Goal: Share content: Share content

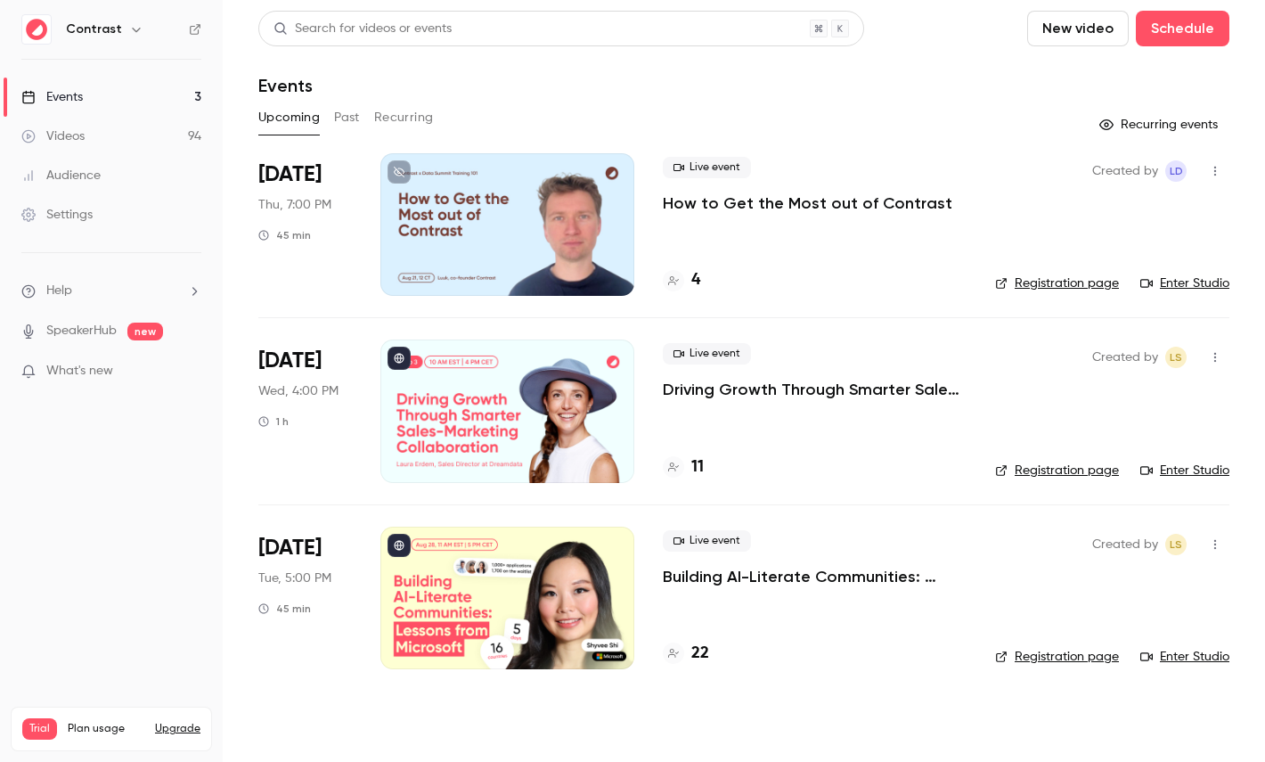
click at [131, 32] on icon "button" at bounding box center [136, 29] width 14 height 14
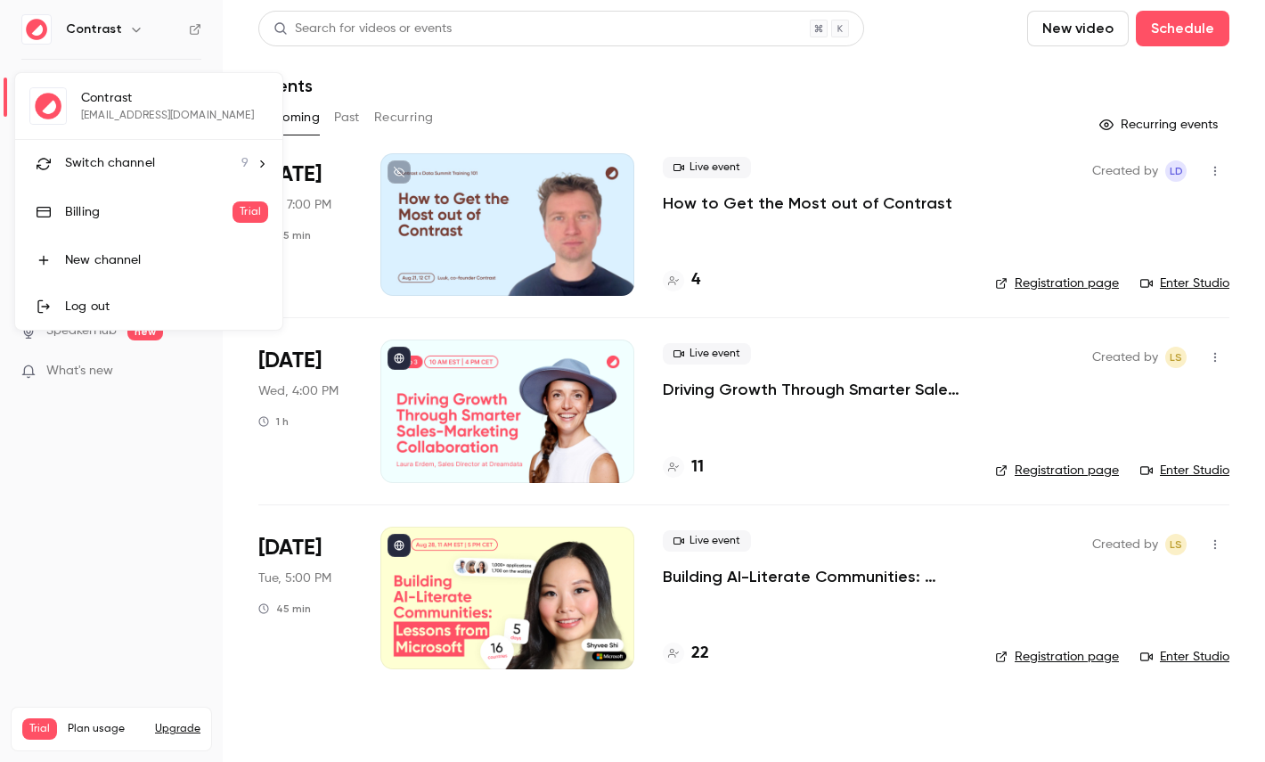
click at [132, 157] on span "Switch channel" at bounding box center [110, 163] width 90 height 19
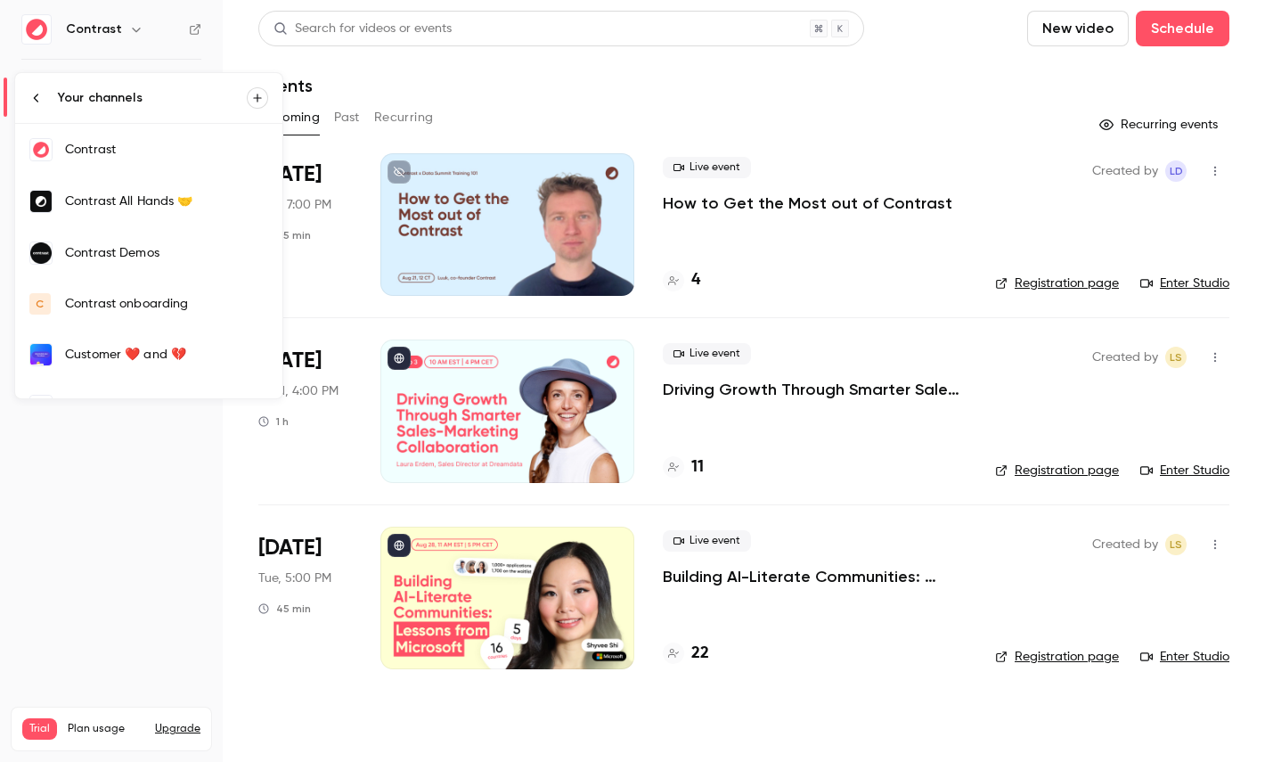
click at [193, 253] on div "Contrast Demos" at bounding box center [166, 253] width 203 height 18
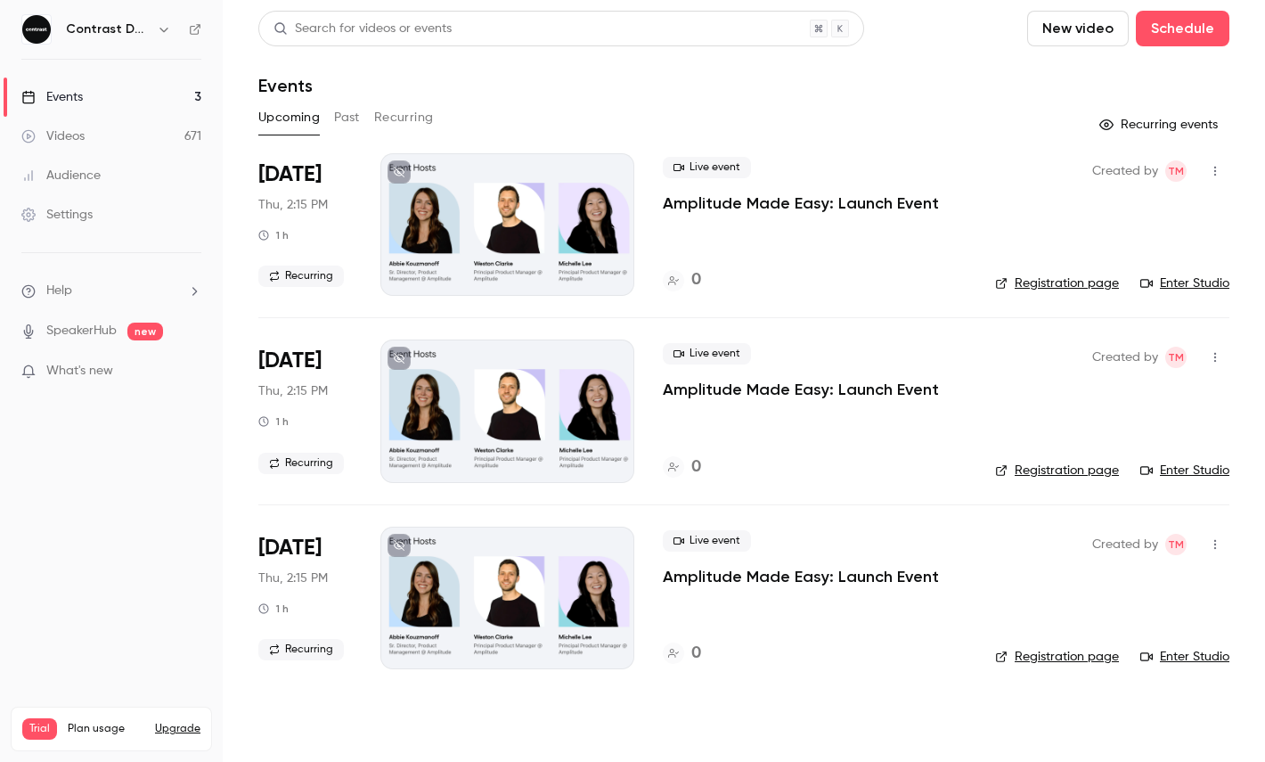
click at [122, 137] on link "Videos 671" at bounding box center [111, 136] width 223 height 39
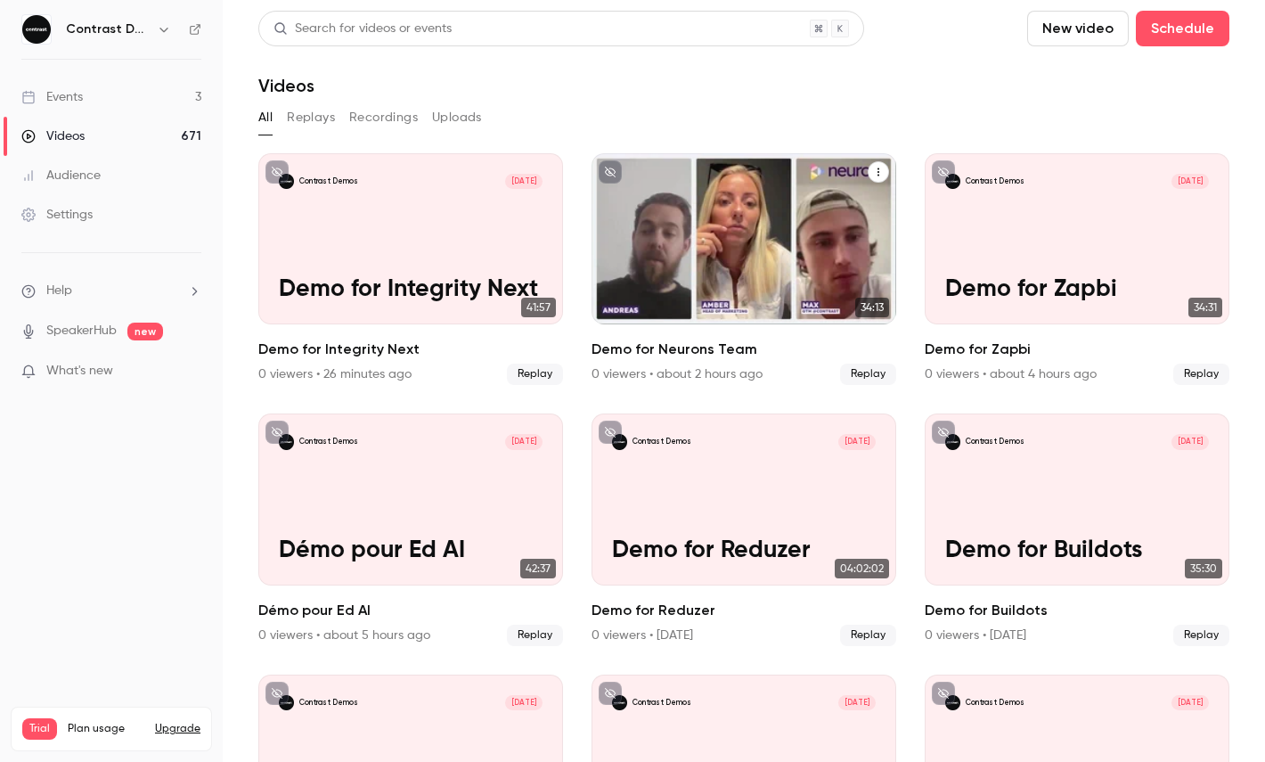
click at [875, 168] on icon "Demo for Neurons Team" at bounding box center [878, 172] width 11 height 11
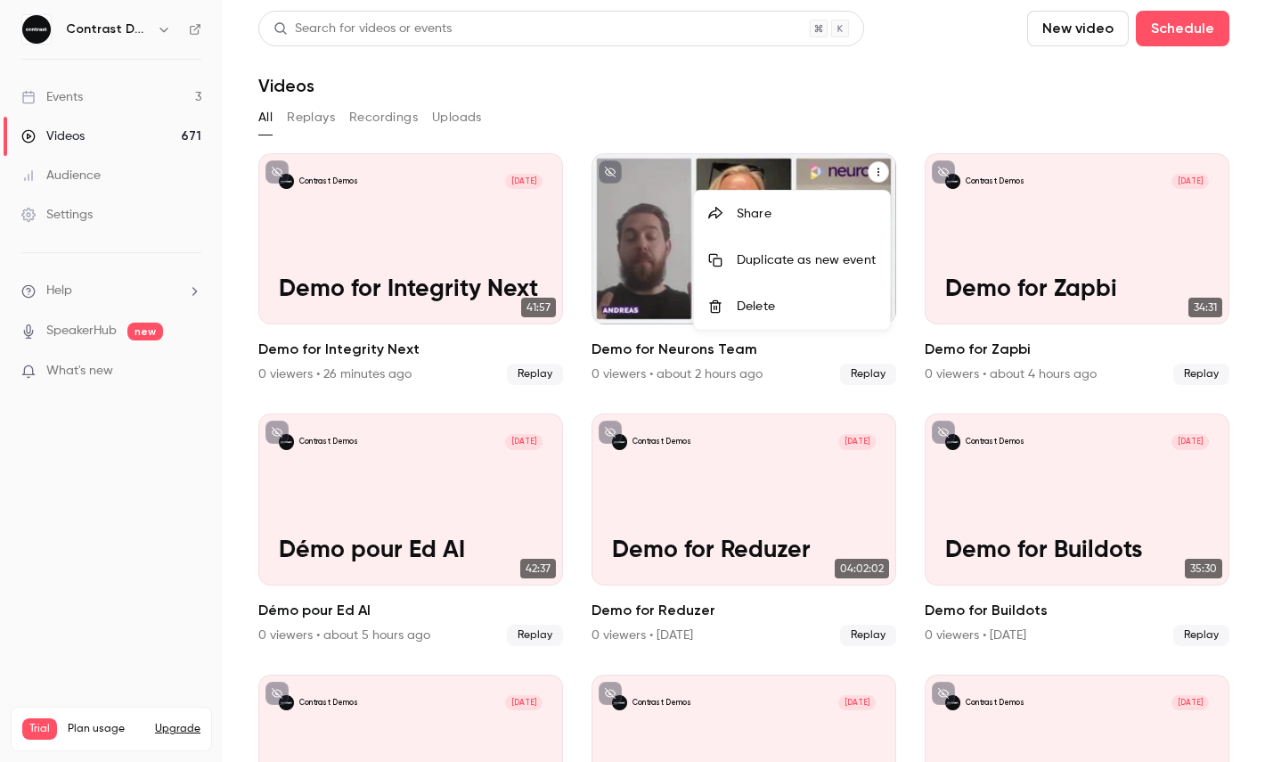
click at [795, 203] on li "Share" at bounding box center [792, 214] width 196 height 46
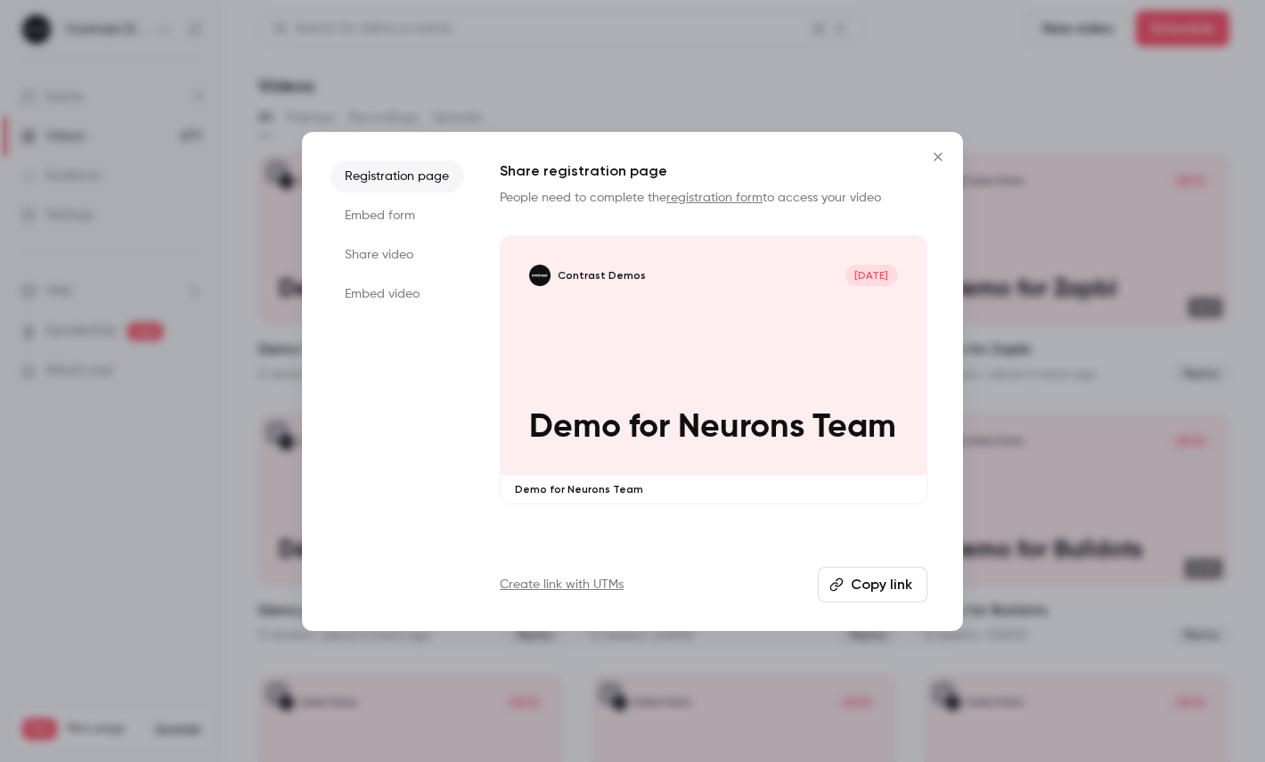
click at [399, 257] on li "Share video" at bounding box center [398, 255] width 134 height 32
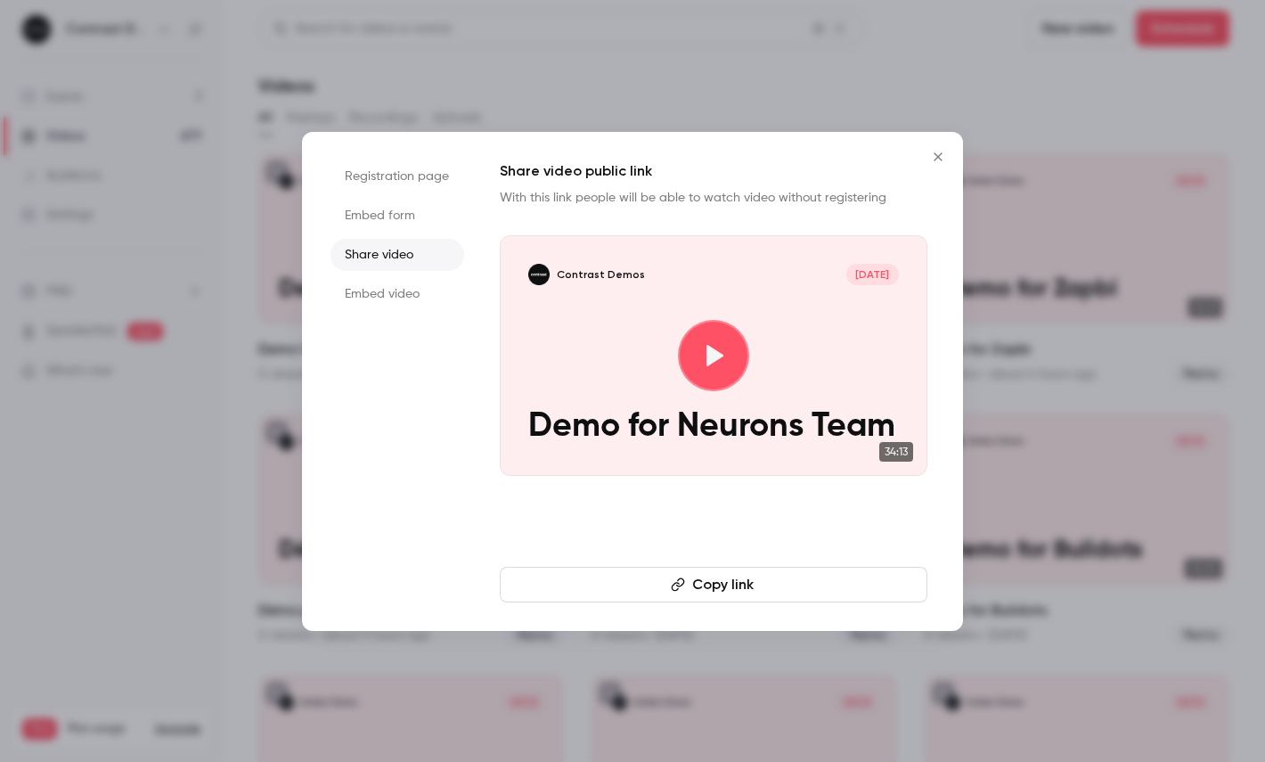
click at [671, 586] on icon "button" at bounding box center [678, 584] width 14 height 14
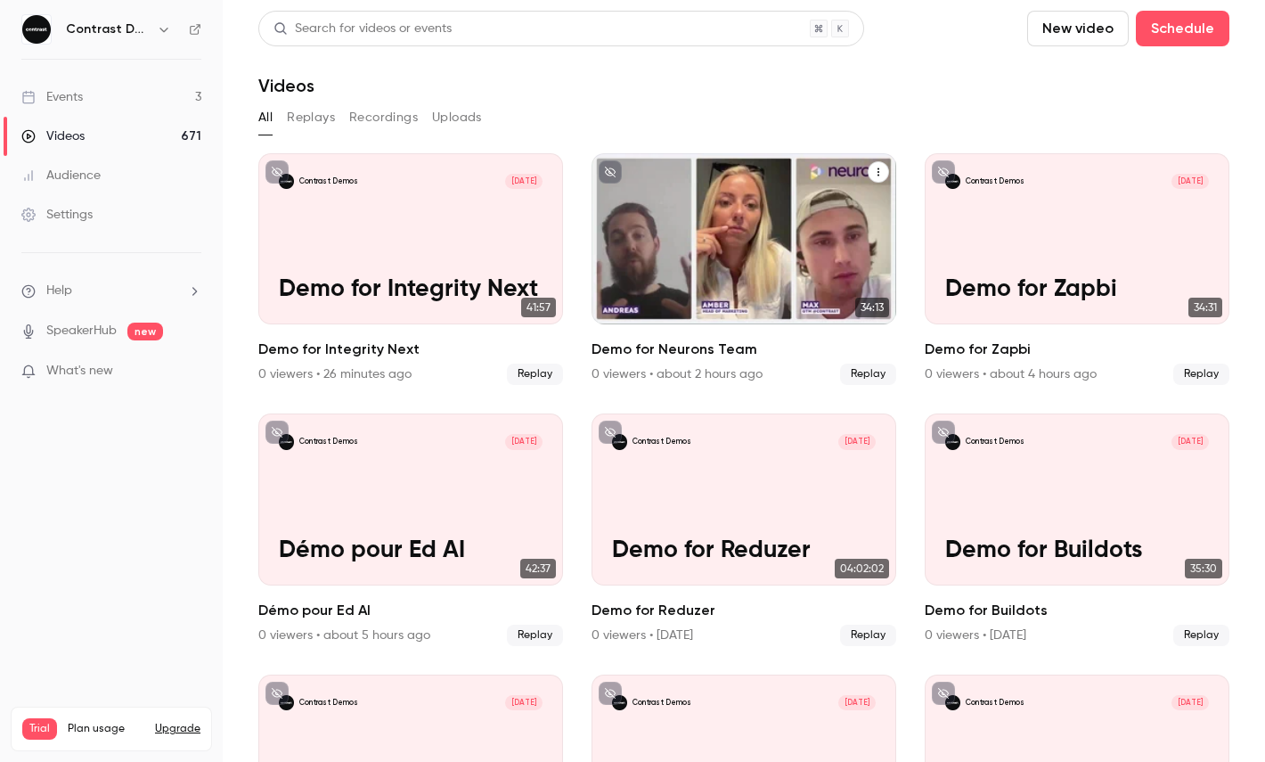
click at [826, 244] on div "Contrast Demos [DATE] Demo for Neurons Team" at bounding box center [744, 238] width 305 height 171
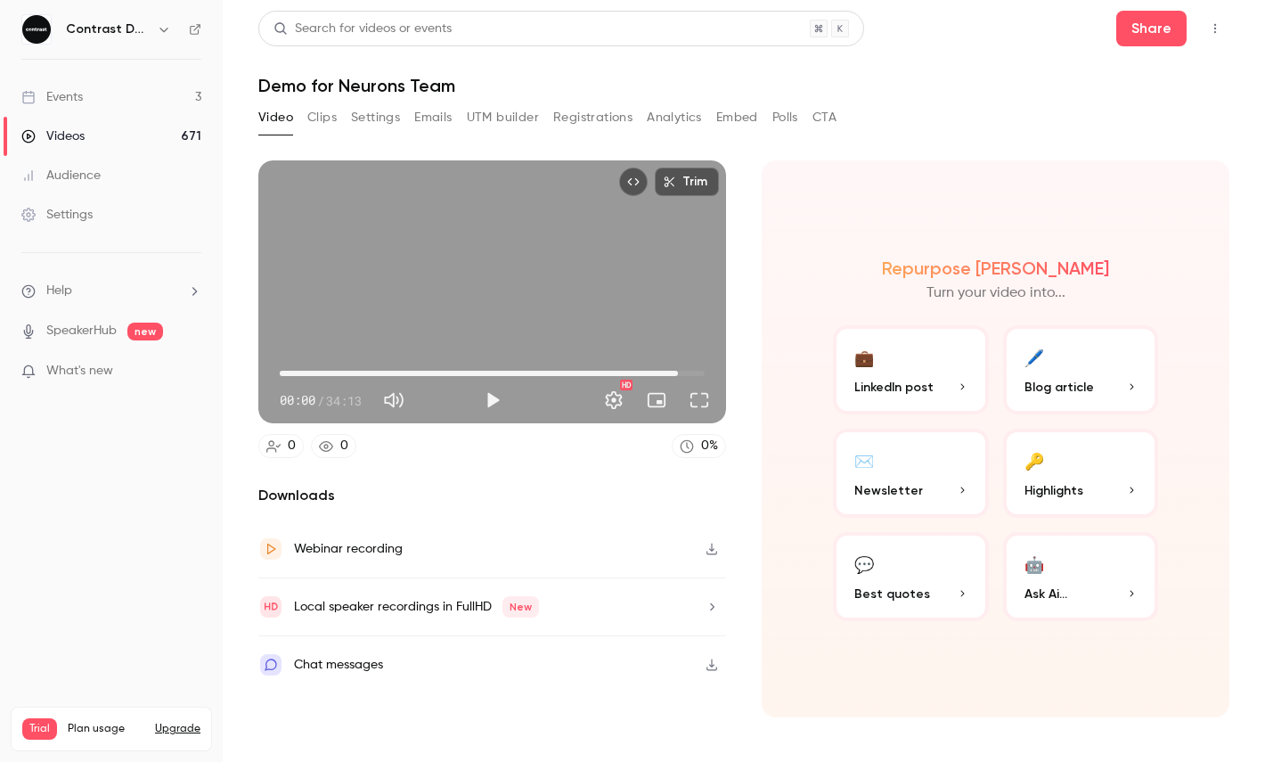
click at [678, 371] on span "32:04" at bounding box center [492, 373] width 425 height 29
click at [469, 238] on div "Trim 32:04 32:04 / 34:13 HD" at bounding box center [492, 291] width 468 height 263
click at [689, 373] on span "32:55" at bounding box center [688, 373] width 5 height 5
type input "******"
click at [625, 369] on span "27:50" at bounding box center [492, 373] width 425 height 29
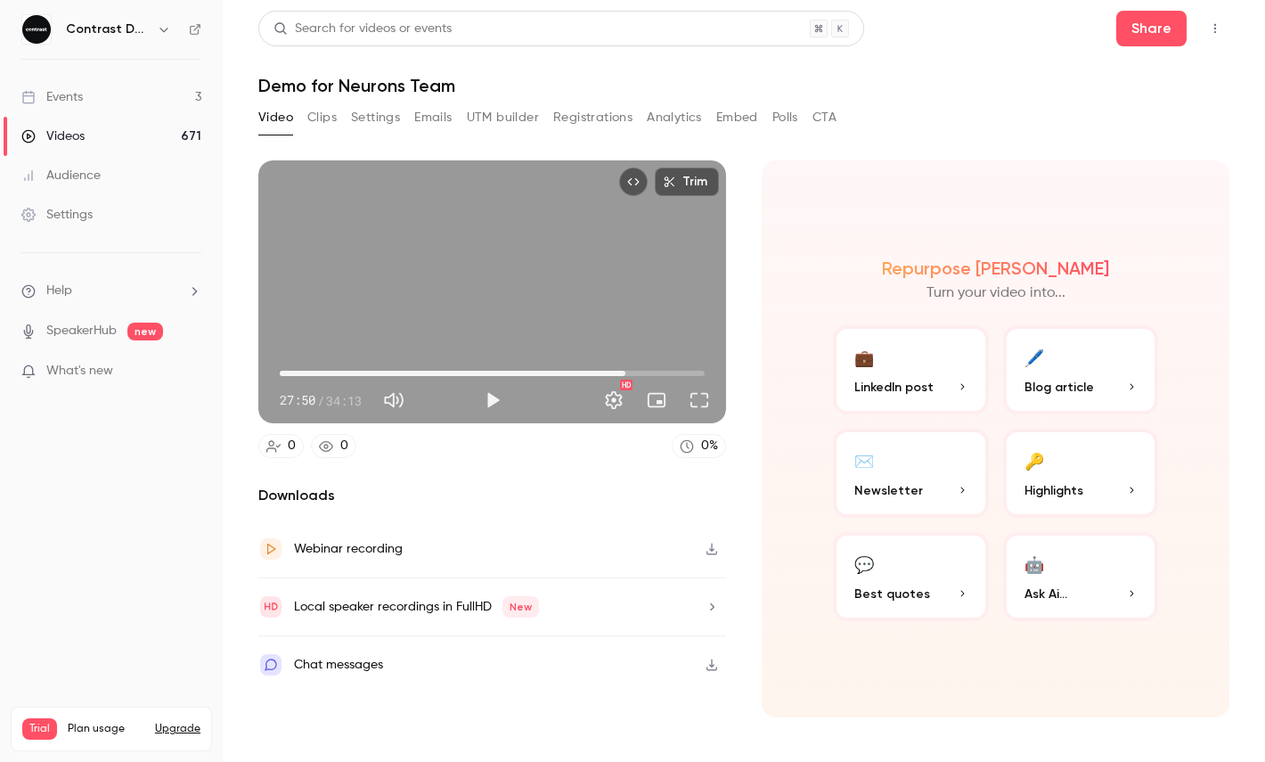
click at [164, 25] on icon "button" at bounding box center [164, 29] width 14 height 14
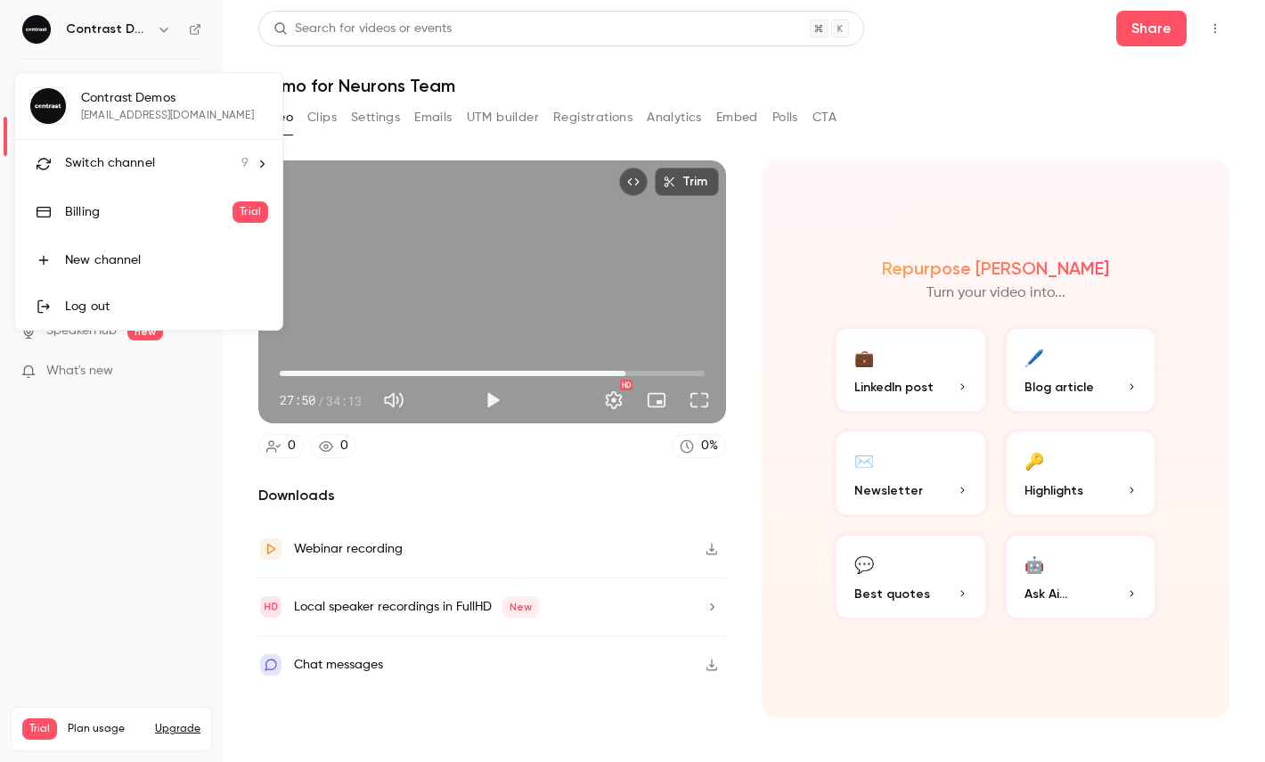
click at [163, 184] on li "Switch channel 9" at bounding box center [148, 163] width 267 height 47
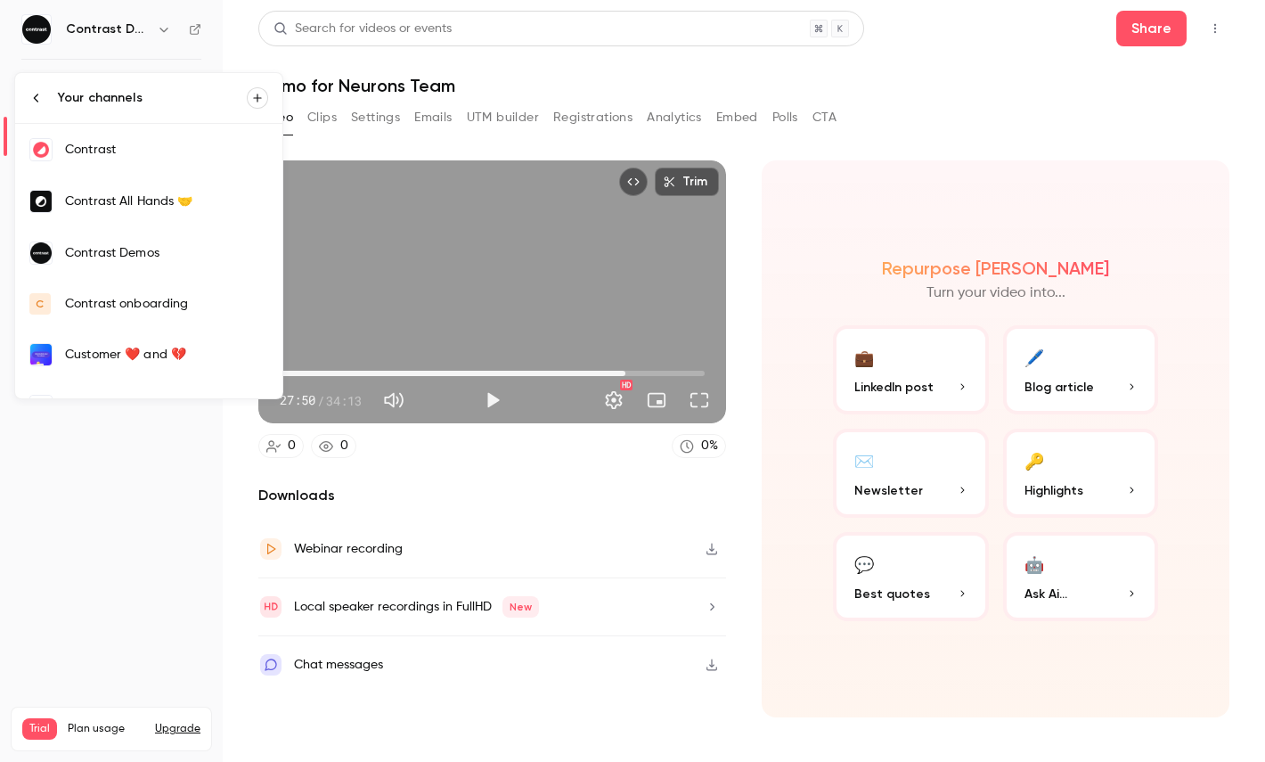
click at [119, 153] on div "Contrast" at bounding box center [166, 150] width 203 height 18
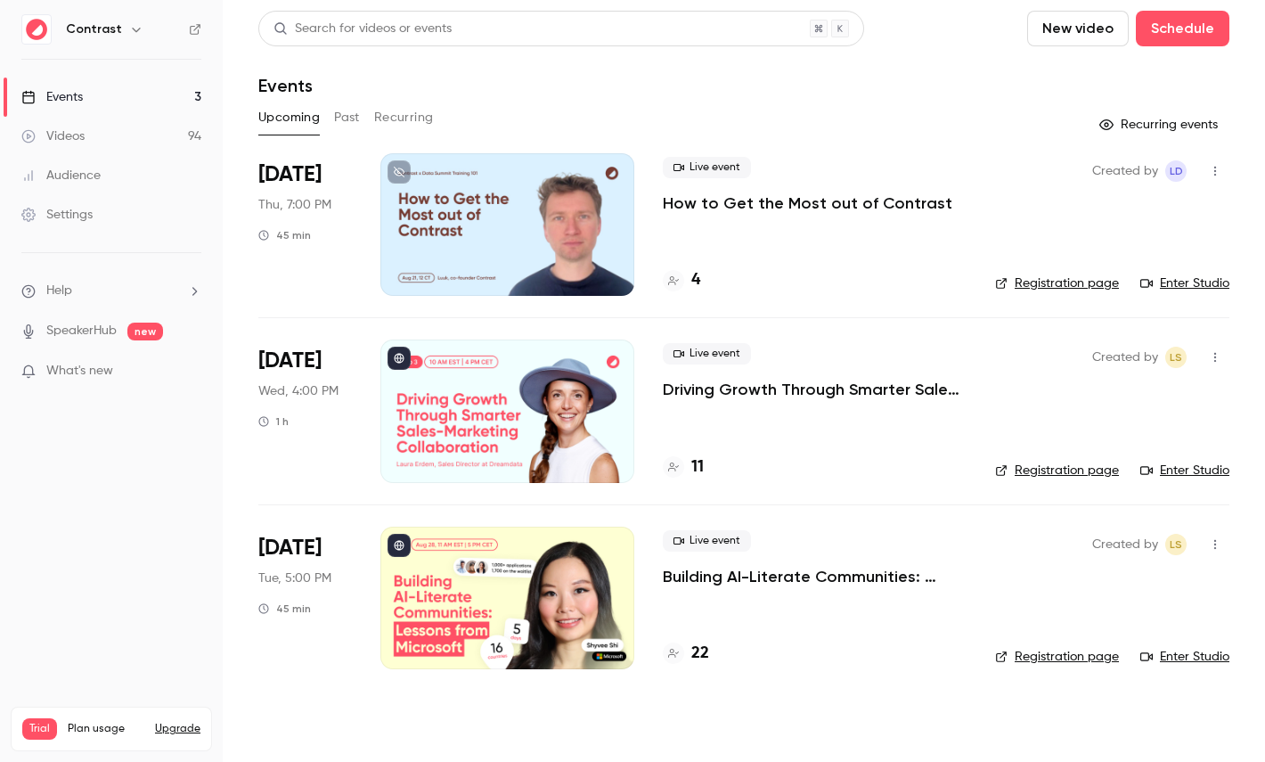
click at [155, 134] on link "Videos 94" at bounding box center [111, 136] width 223 height 39
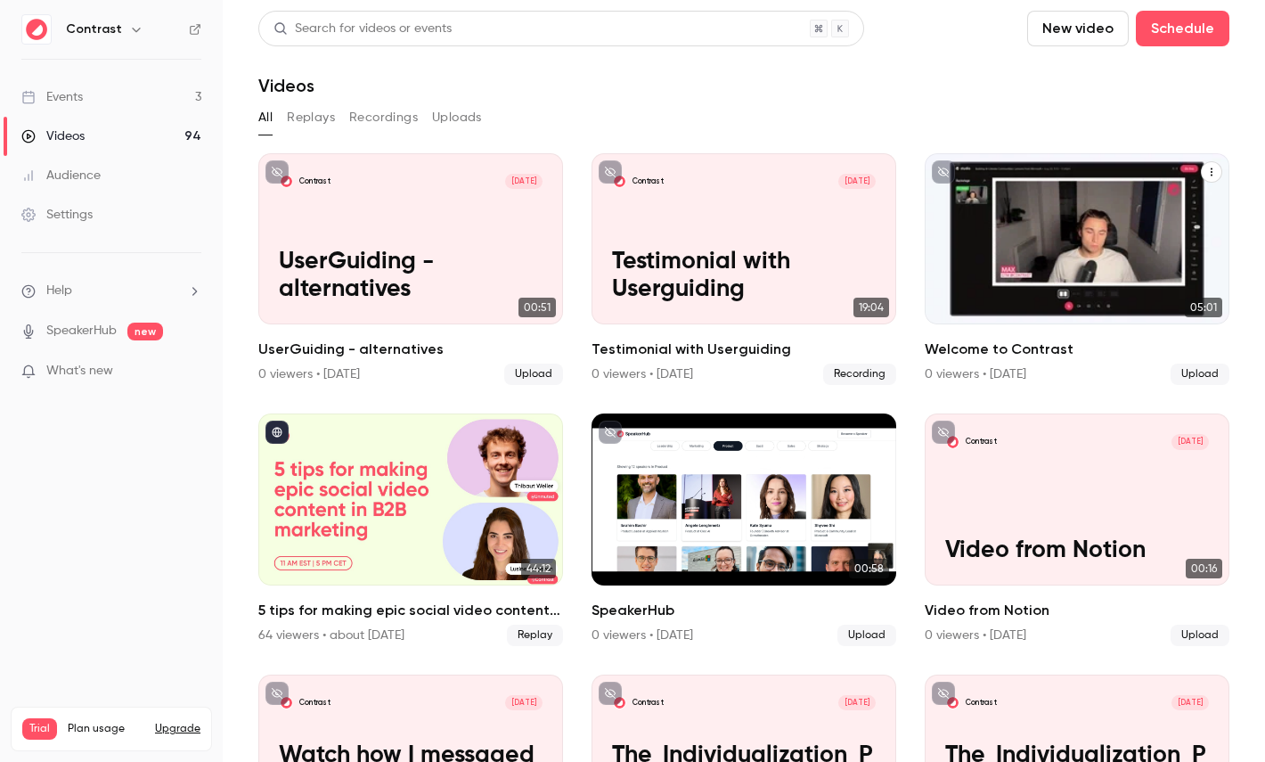
click at [1206, 169] on icon "Welcome to Contrast" at bounding box center [1211, 172] width 11 height 11
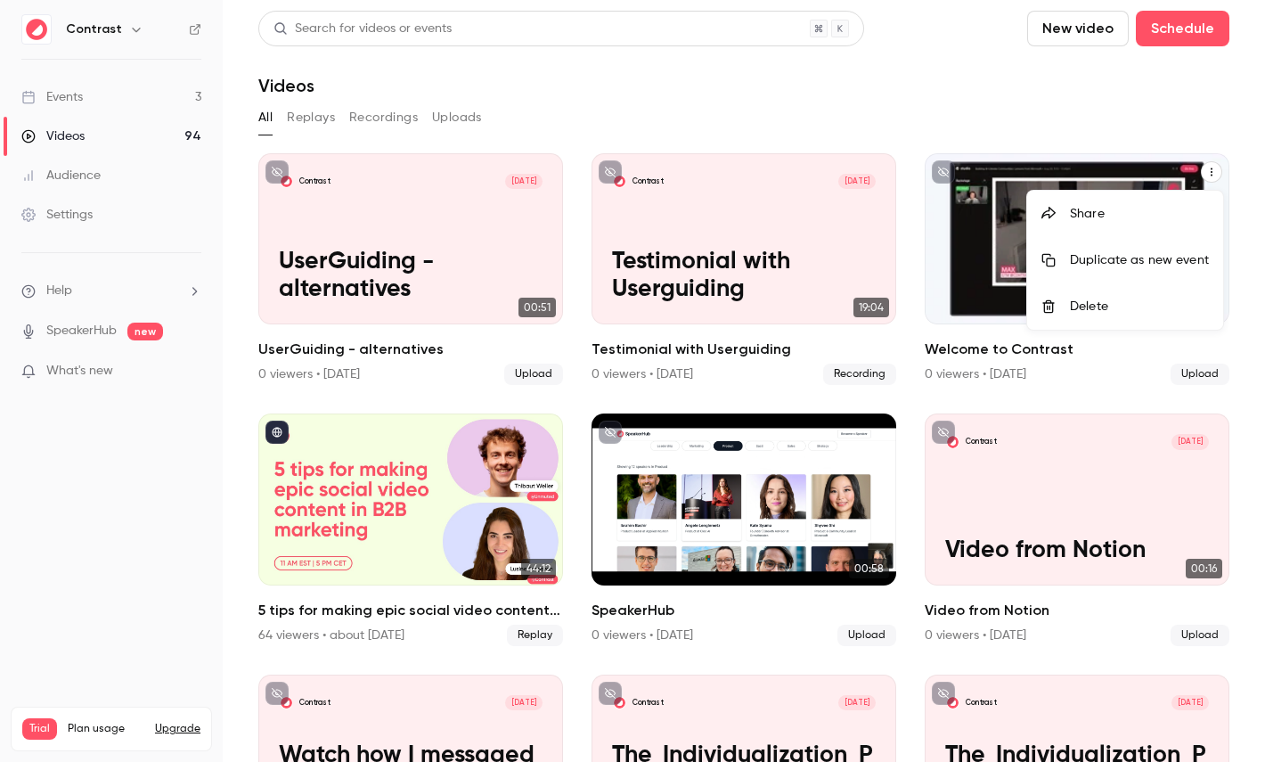
click at [1086, 200] on li "Share" at bounding box center [1125, 214] width 196 height 46
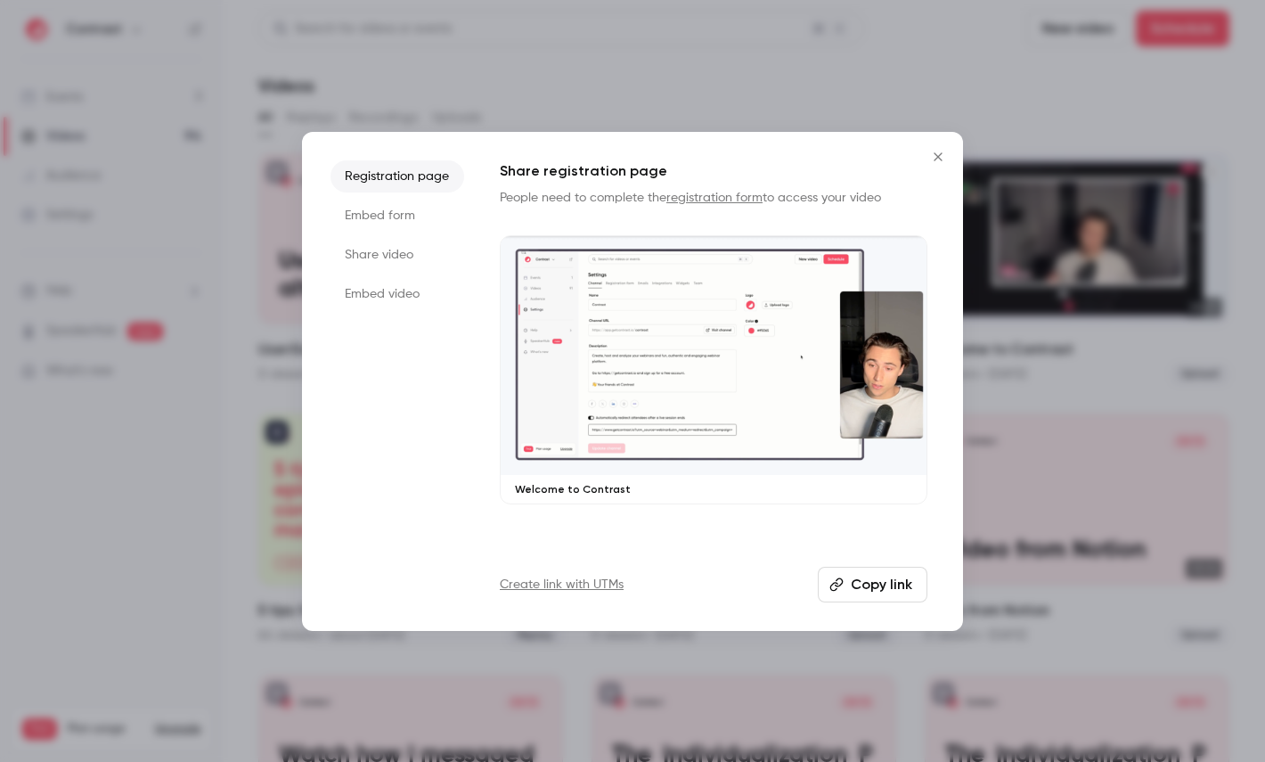
click at [445, 250] on li "Share video" at bounding box center [398, 255] width 134 height 32
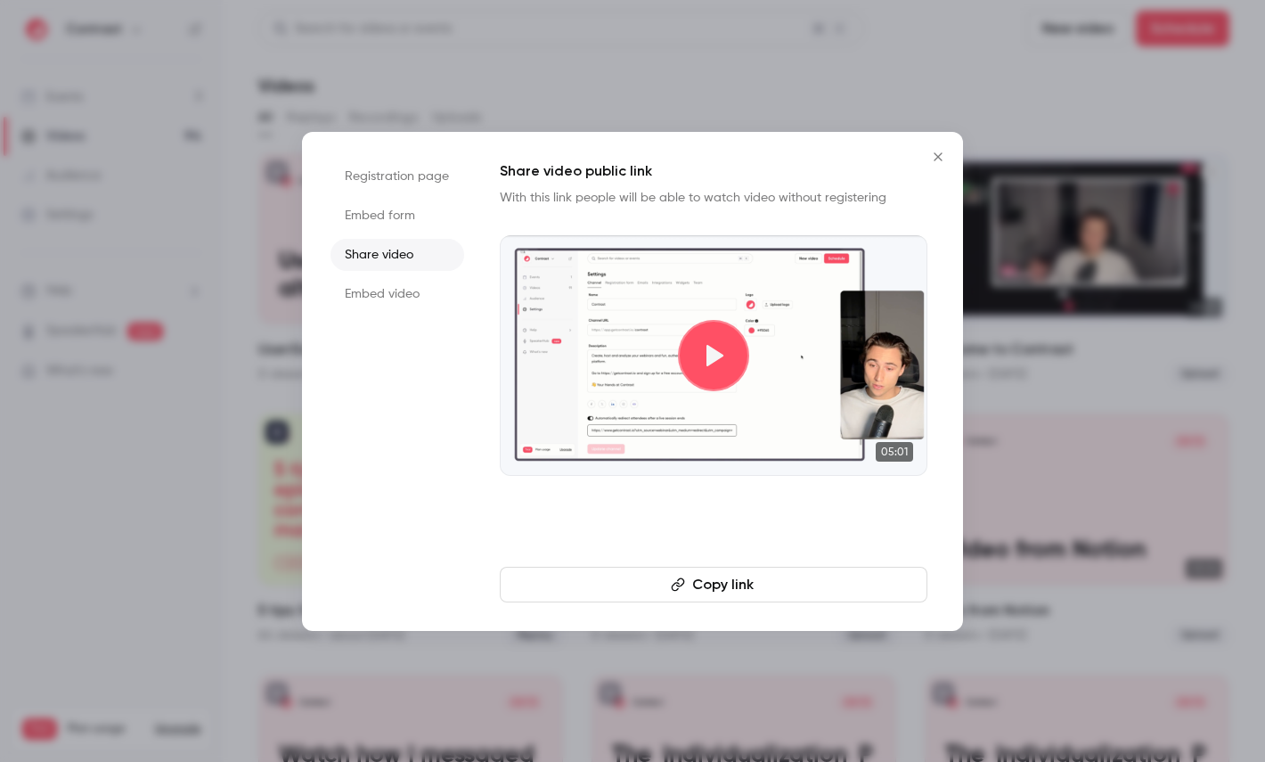
click at [665, 588] on button "Copy link" at bounding box center [714, 585] width 428 height 36
click at [638, 559] on div "Share video public link With this link people will be able to watch video witho…" at bounding box center [714, 381] width 428 height 442
click at [638, 582] on button "Copy link" at bounding box center [714, 585] width 428 height 36
click at [176, 70] on div at bounding box center [632, 381] width 1265 height 762
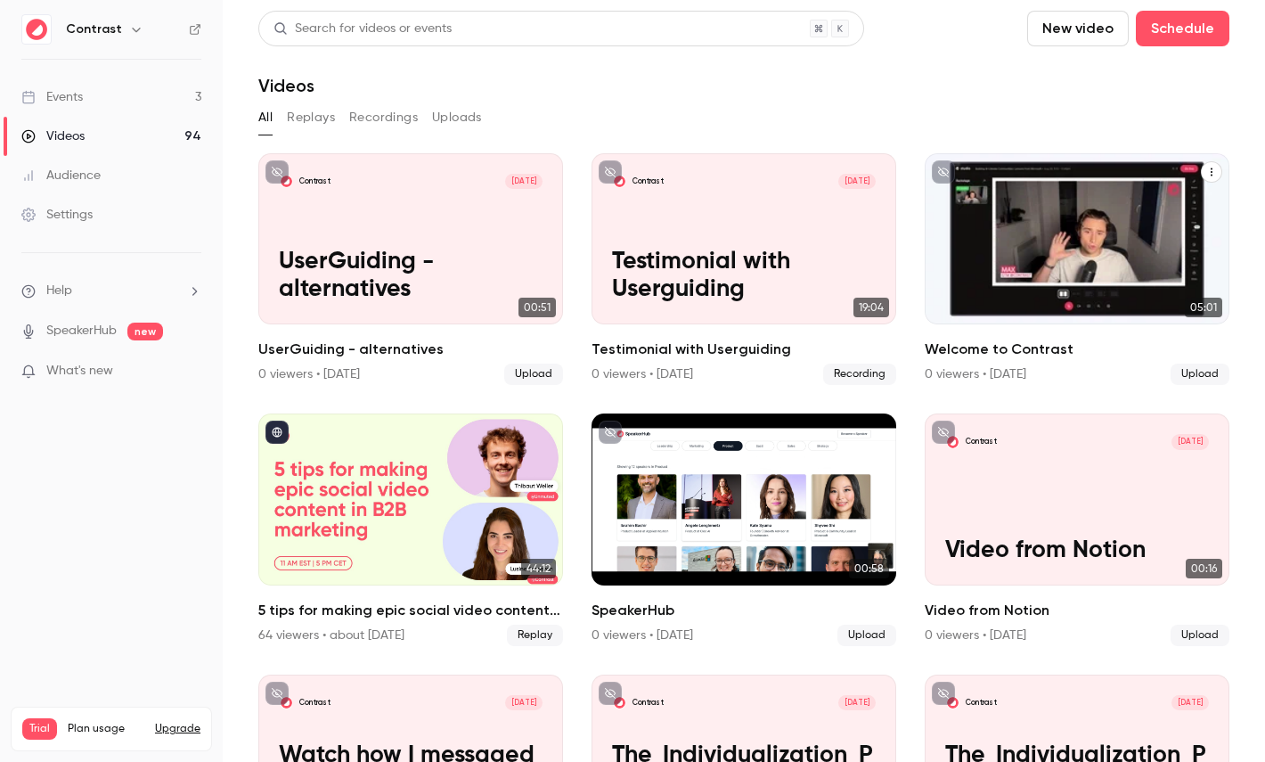
click at [135, 35] on icon "button" at bounding box center [136, 29] width 14 height 14
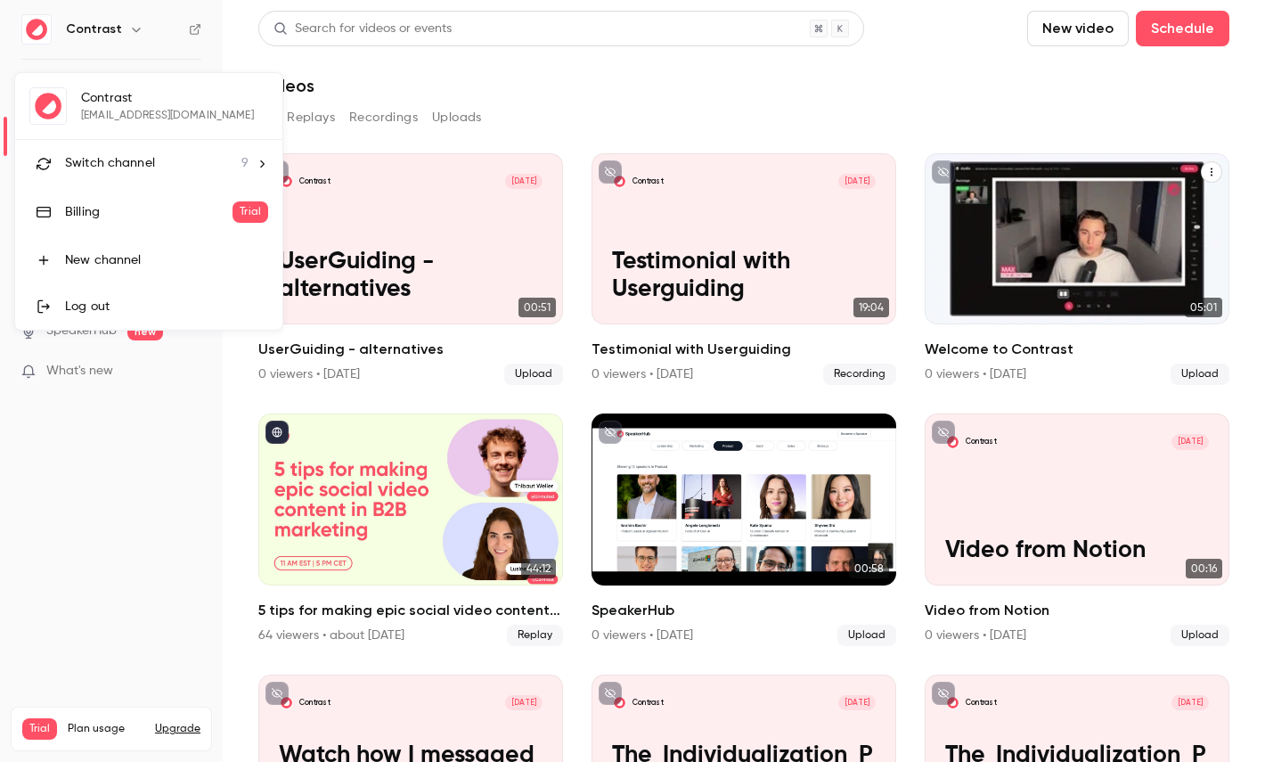
click at [135, 138] on div "Contrast [EMAIL_ADDRESS][DOMAIN_NAME] Switch channel 9 Billing Trial New channe…" at bounding box center [148, 201] width 267 height 257
click at [135, 154] on span "Switch channel" at bounding box center [110, 163] width 90 height 19
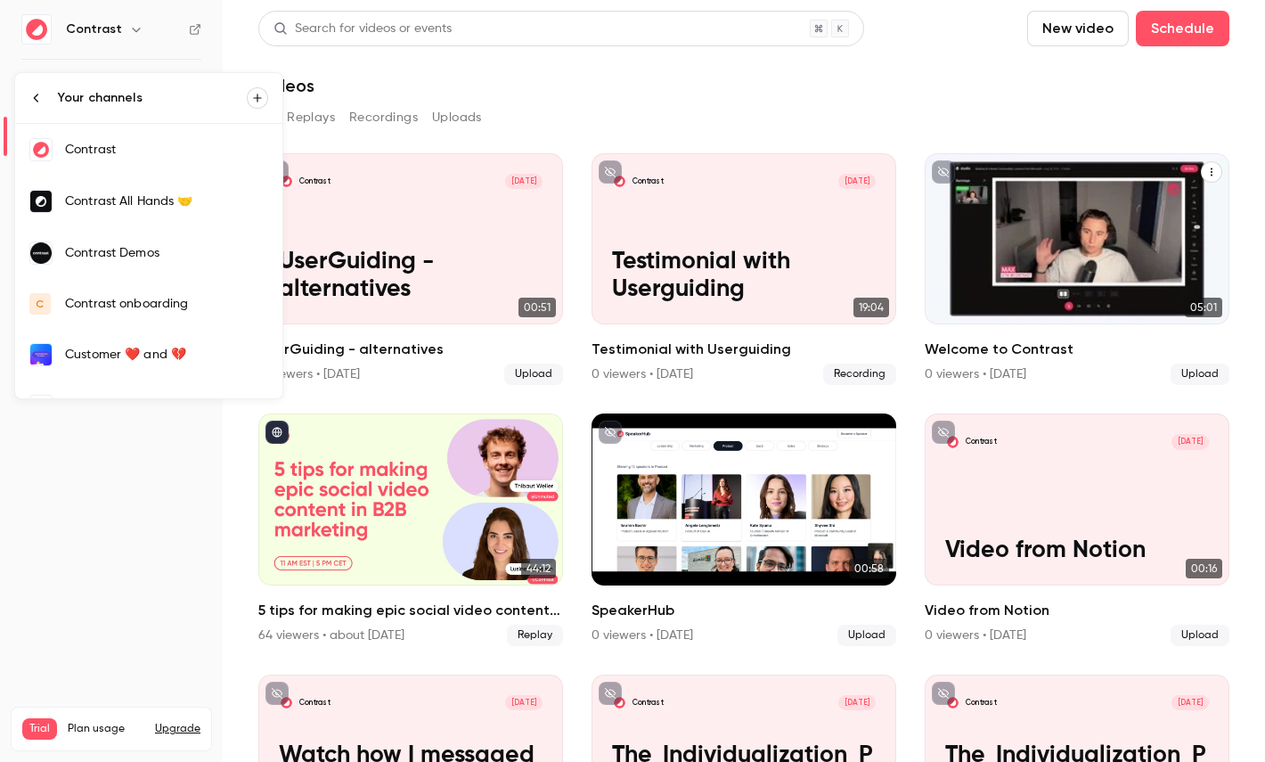
click at [151, 249] on div "Contrast Demos" at bounding box center [166, 253] width 203 height 18
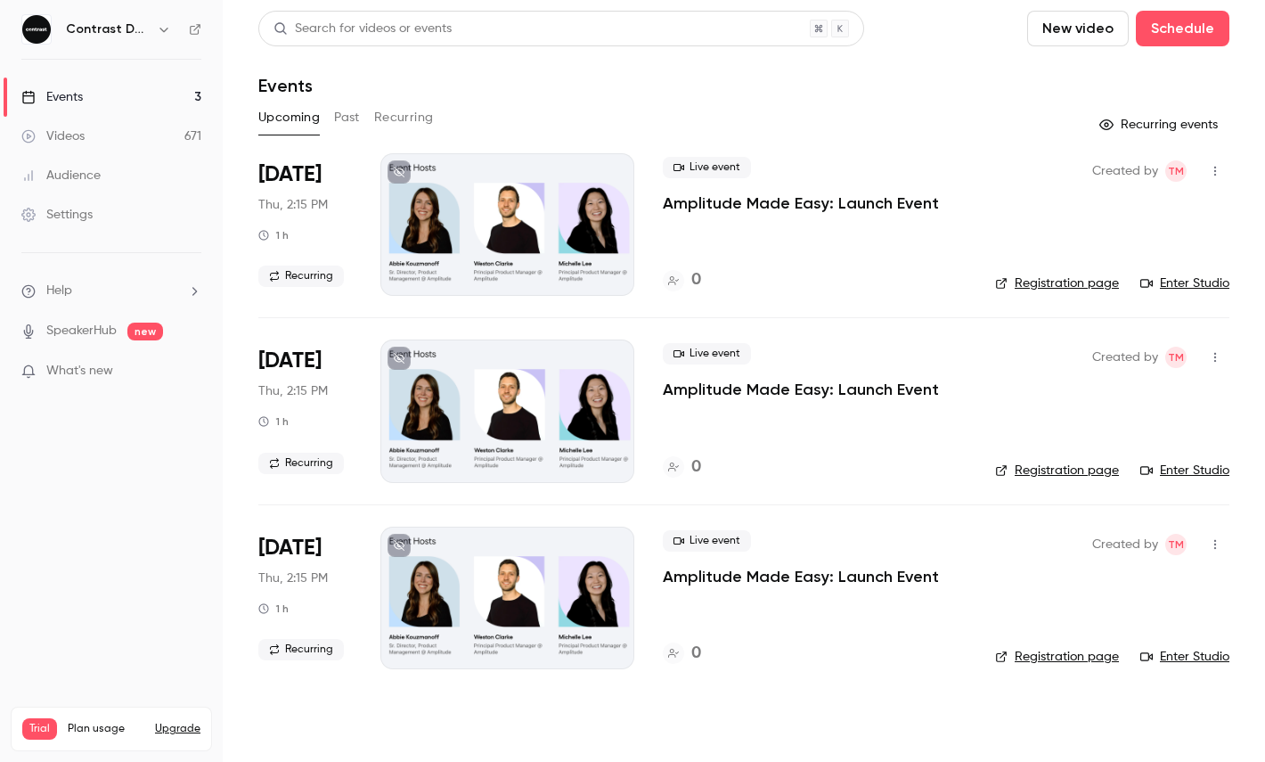
click at [202, 155] on link "Videos 671" at bounding box center [111, 136] width 223 height 39
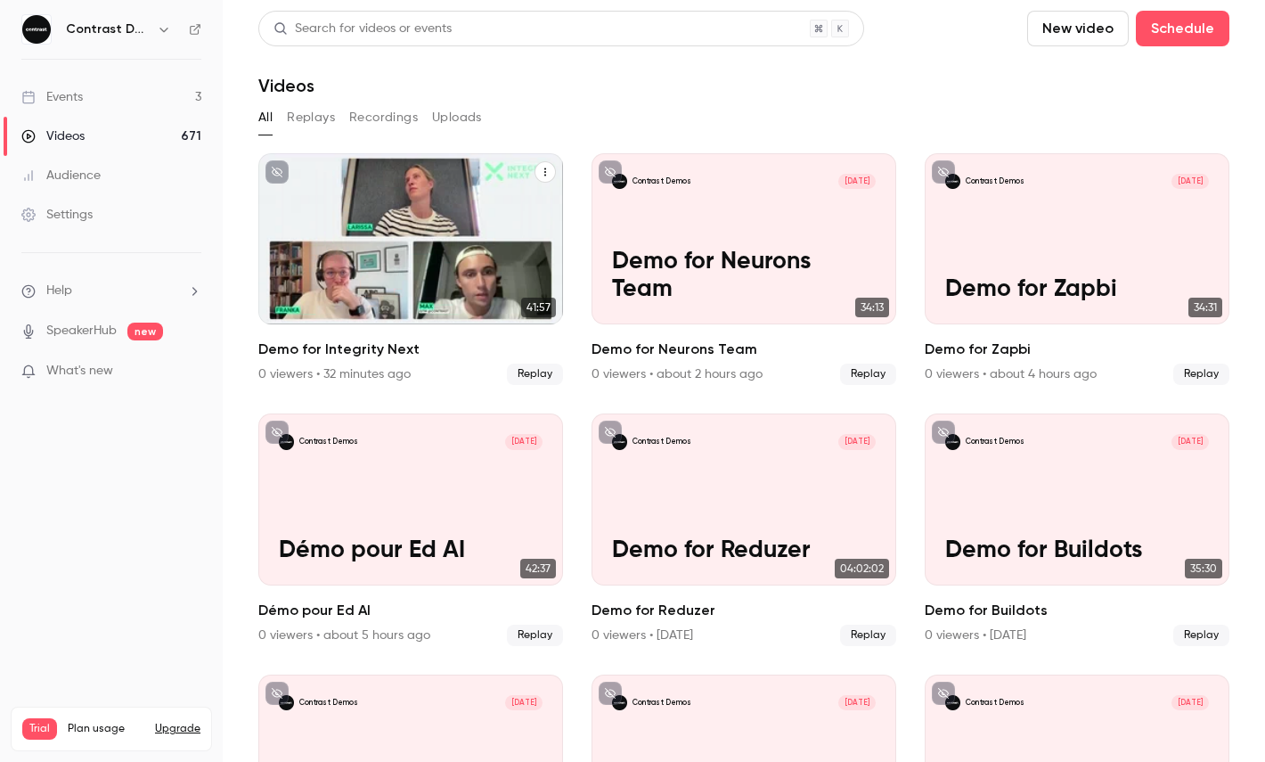
click at [546, 170] on icon "Demo for Integrity Next" at bounding box center [545, 172] width 11 height 11
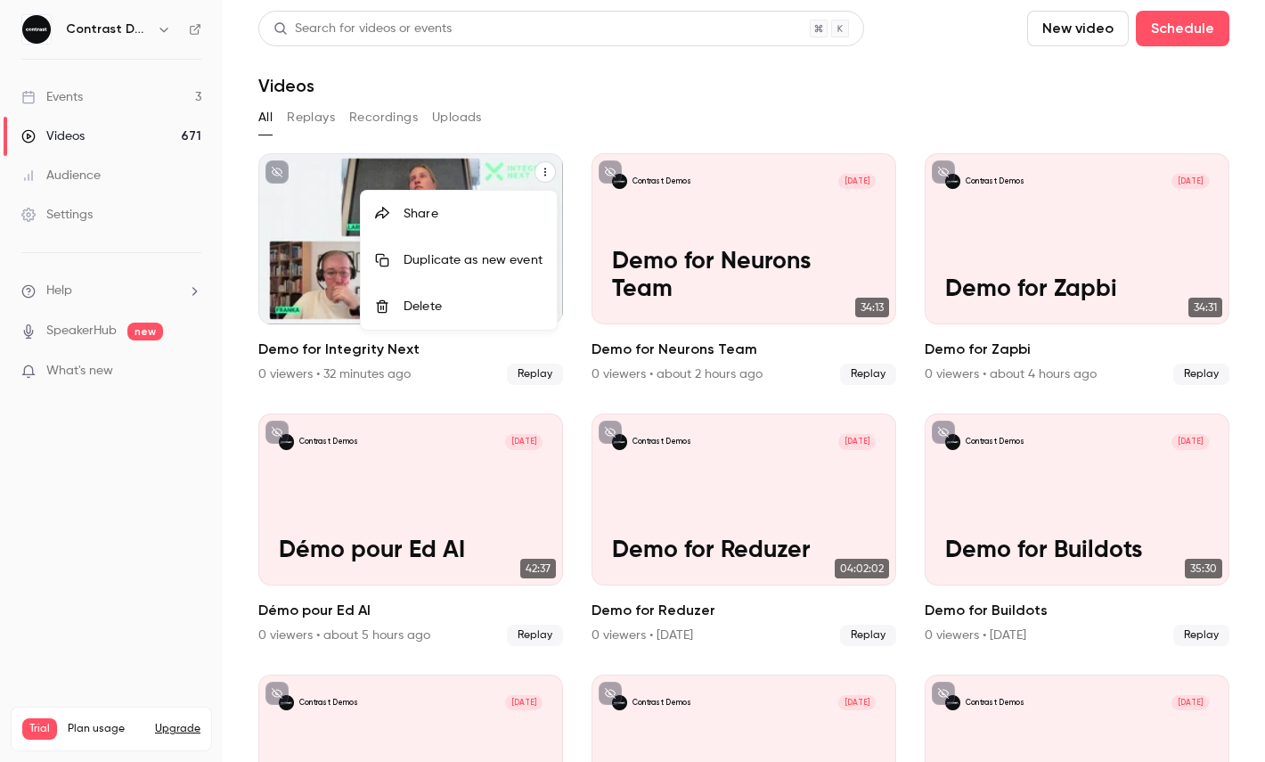
click at [433, 213] on div "Share" at bounding box center [473, 214] width 139 height 18
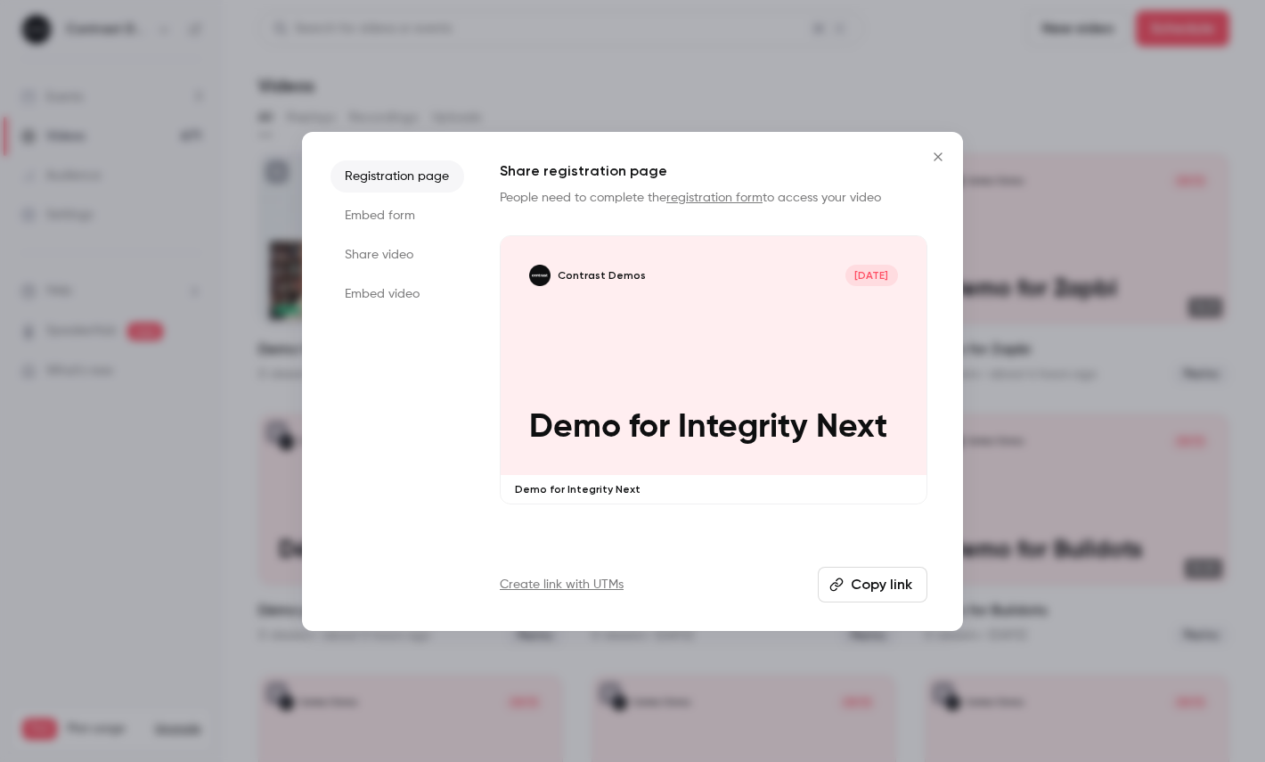
click at [347, 265] on li "Share video" at bounding box center [398, 255] width 134 height 32
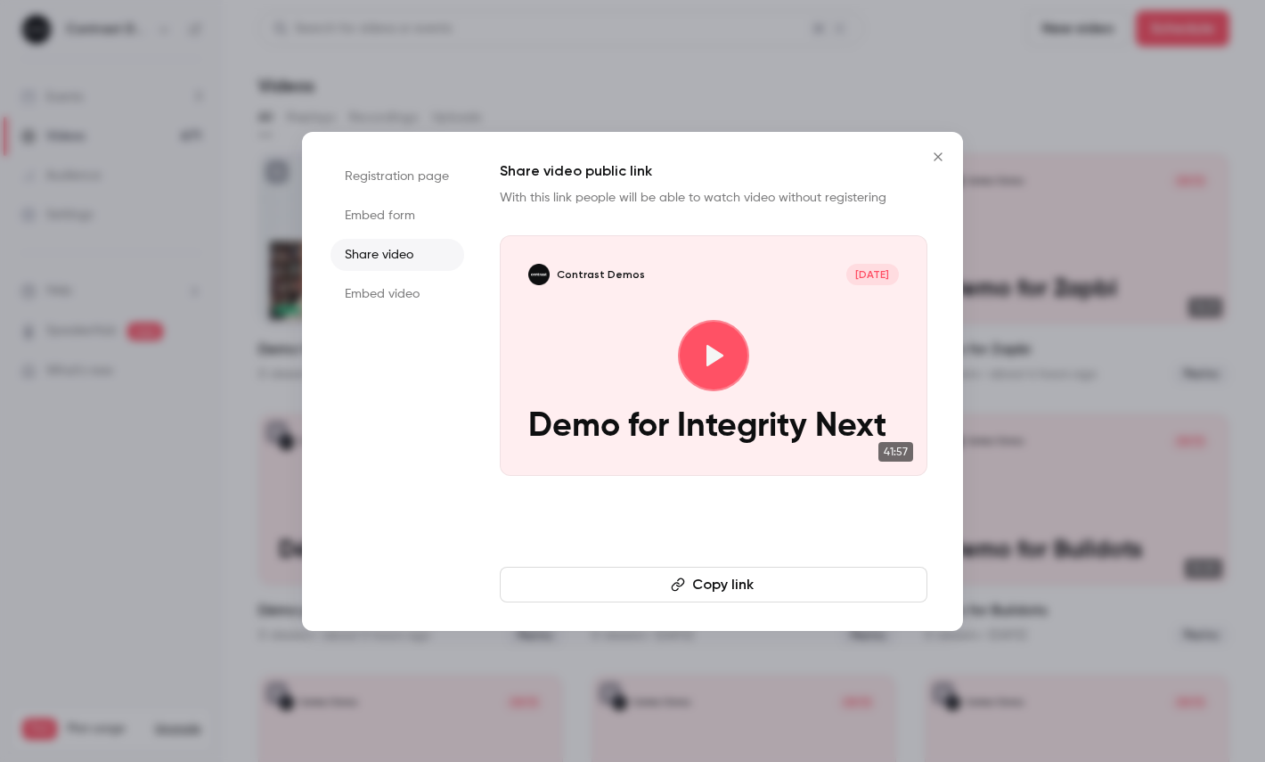
click at [629, 573] on button "Copy link" at bounding box center [714, 585] width 428 height 36
